Goal: Information Seeking & Learning: Learn about a topic

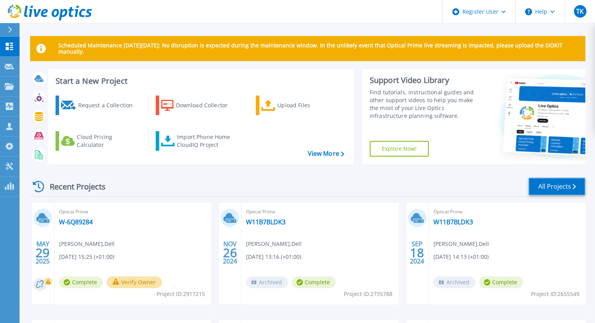
click at [541, 190] on link "All Projects" at bounding box center [556, 187] width 57 height 18
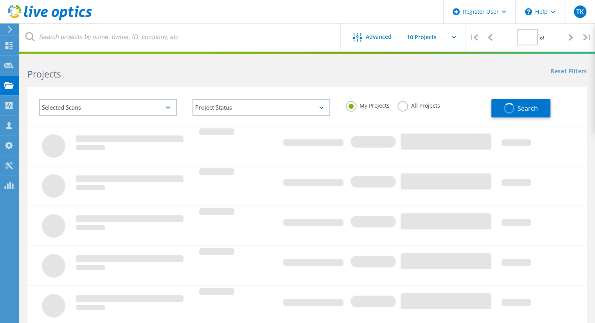
type input "1"
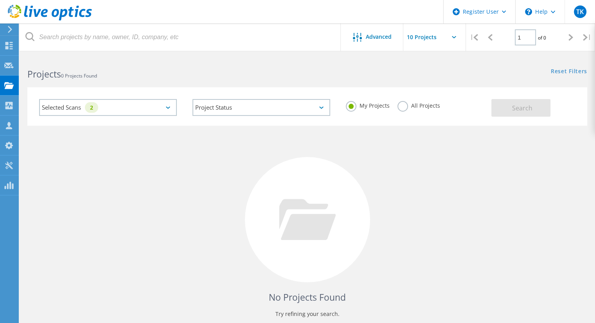
click at [423, 110] on div "All Projects" at bounding box center [418, 106] width 43 height 11
click at [422, 107] on label "All Projects" at bounding box center [418, 104] width 43 height 7
click at [0, 0] on input "All Projects" at bounding box center [0, 0] width 0 height 0
click at [488, 104] on div "My Projects All Projects" at bounding box center [414, 105] width 153 height 29
click at [496, 106] on button "Search" at bounding box center [520, 108] width 59 height 18
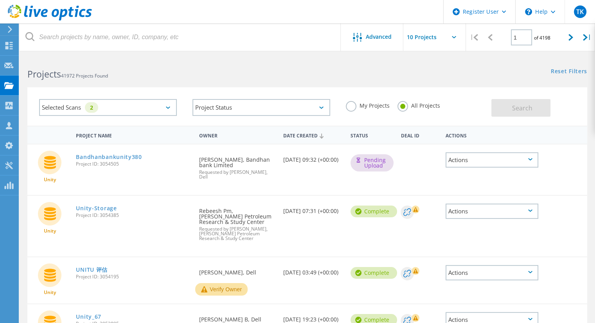
click at [183, 110] on div "Selected Scans 2" at bounding box center [107, 107] width 153 height 32
click at [173, 105] on div "Selected Scans 2" at bounding box center [108, 107] width 138 height 17
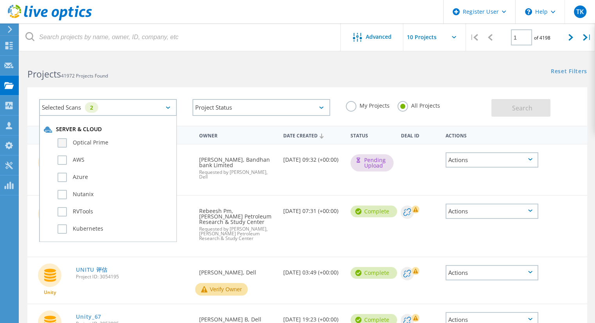
click at [86, 144] on label "Optical Prime" at bounding box center [114, 142] width 115 height 9
click at [0, 0] on input "Optical Prime" at bounding box center [0, 0] width 0 height 0
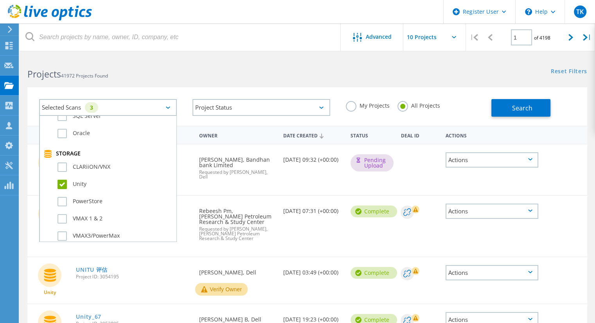
scroll to position [147, 0]
click at [65, 187] on label "Unity" at bounding box center [114, 183] width 115 height 9
click at [0, 0] on input "Unity" at bounding box center [0, 0] width 0 height 0
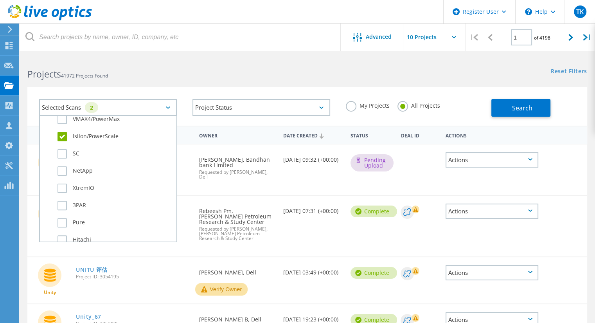
scroll to position [281, 0]
click at [79, 135] on label "Isilon/PowerScale" at bounding box center [114, 135] width 115 height 9
click at [0, 0] on input "Isilon/PowerScale" at bounding box center [0, 0] width 0 height 0
click at [501, 107] on button "Search" at bounding box center [520, 108] width 59 height 18
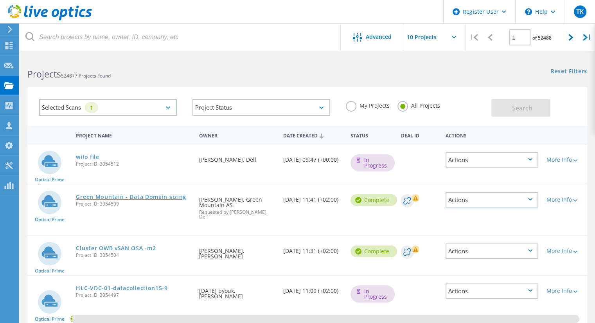
click at [110, 198] on link "Green Mountain - Data Domain sizing" at bounding box center [131, 196] width 110 height 5
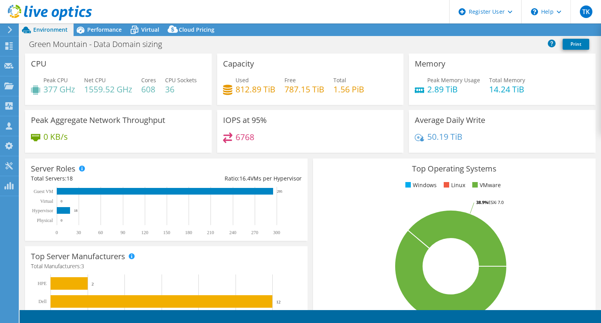
select select "USD"
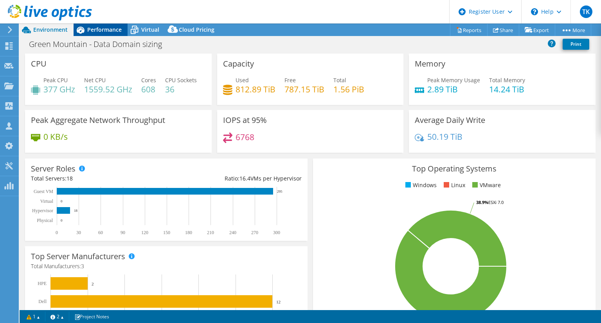
click at [112, 31] on span "Performance" at bounding box center [104, 29] width 34 height 7
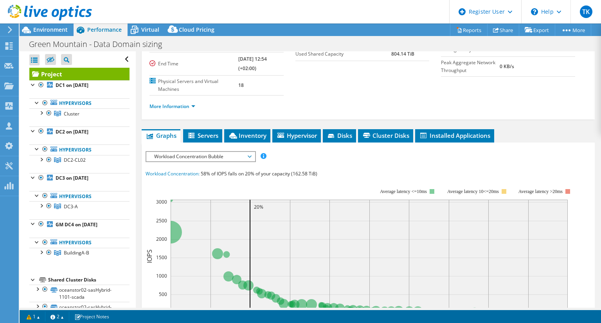
scroll to position [96, 0]
click at [199, 131] on span "Servers" at bounding box center [202, 135] width 31 height 8
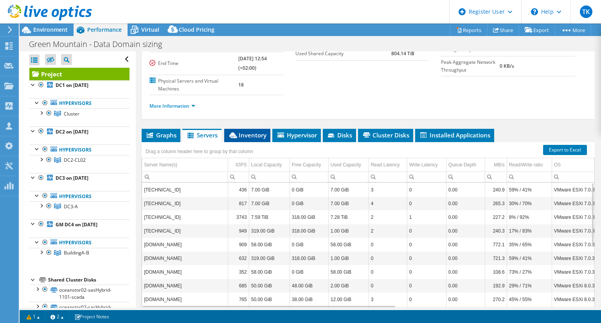
click at [256, 131] on span "Inventory" at bounding box center [247, 135] width 38 height 8
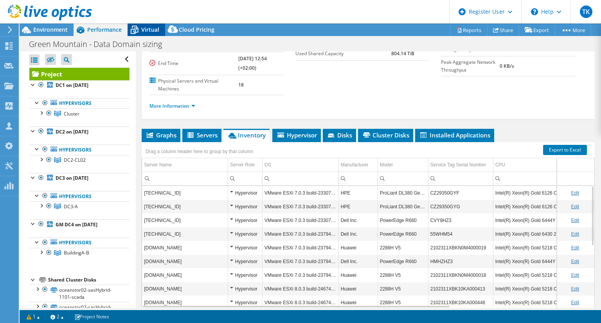
click at [149, 36] on div "Virtual" at bounding box center [147, 29] width 38 height 13
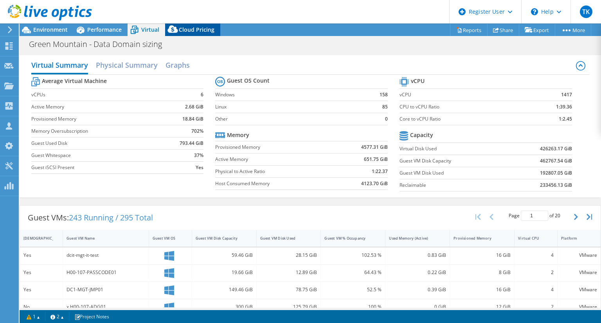
click at [195, 30] on span "Cloud Pricing" at bounding box center [197, 29] width 36 height 7
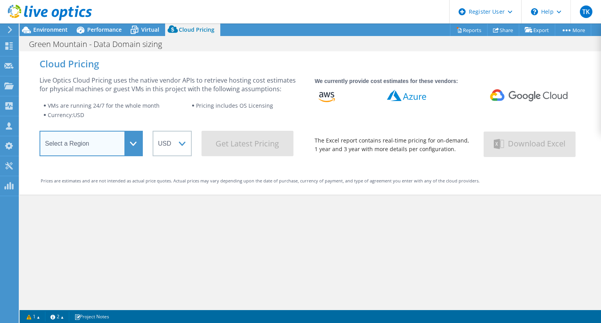
click at [139, 140] on select "Select a Region Asia Pacific (Hong Kong) Asia Pacific (Mumbai) Asia Pacific (Se…" at bounding box center [91, 143] width 103 height 25
select select "EULondon"
click at [40, 133] on select "Select a Region Asia Pacific (Hong Kong) Asia Pacific (Mumbai) Asia Pacific (Se…" at bounding box center [91, 143] width 103 height 25
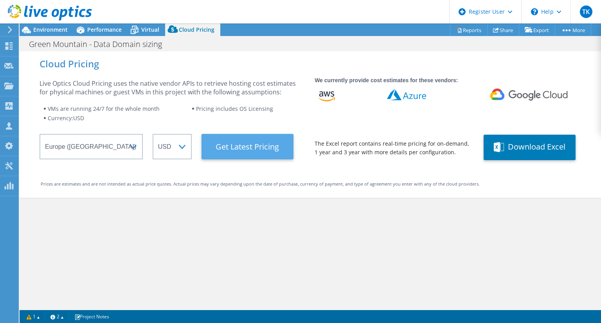
click at [258, 152] on Latest "Get Latest Pricing" at bounding box center [247, 146] width 92 height 25
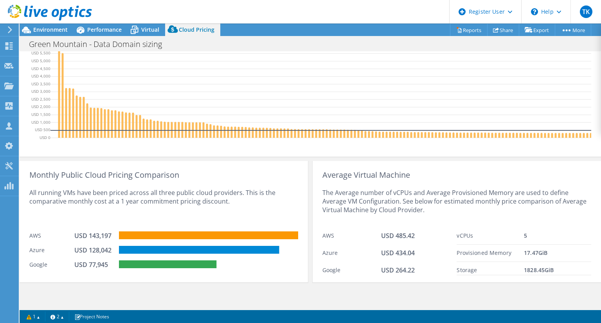
scroll to position [0, 0]
